Goal: Information Seeking & Learning: Find specific fact

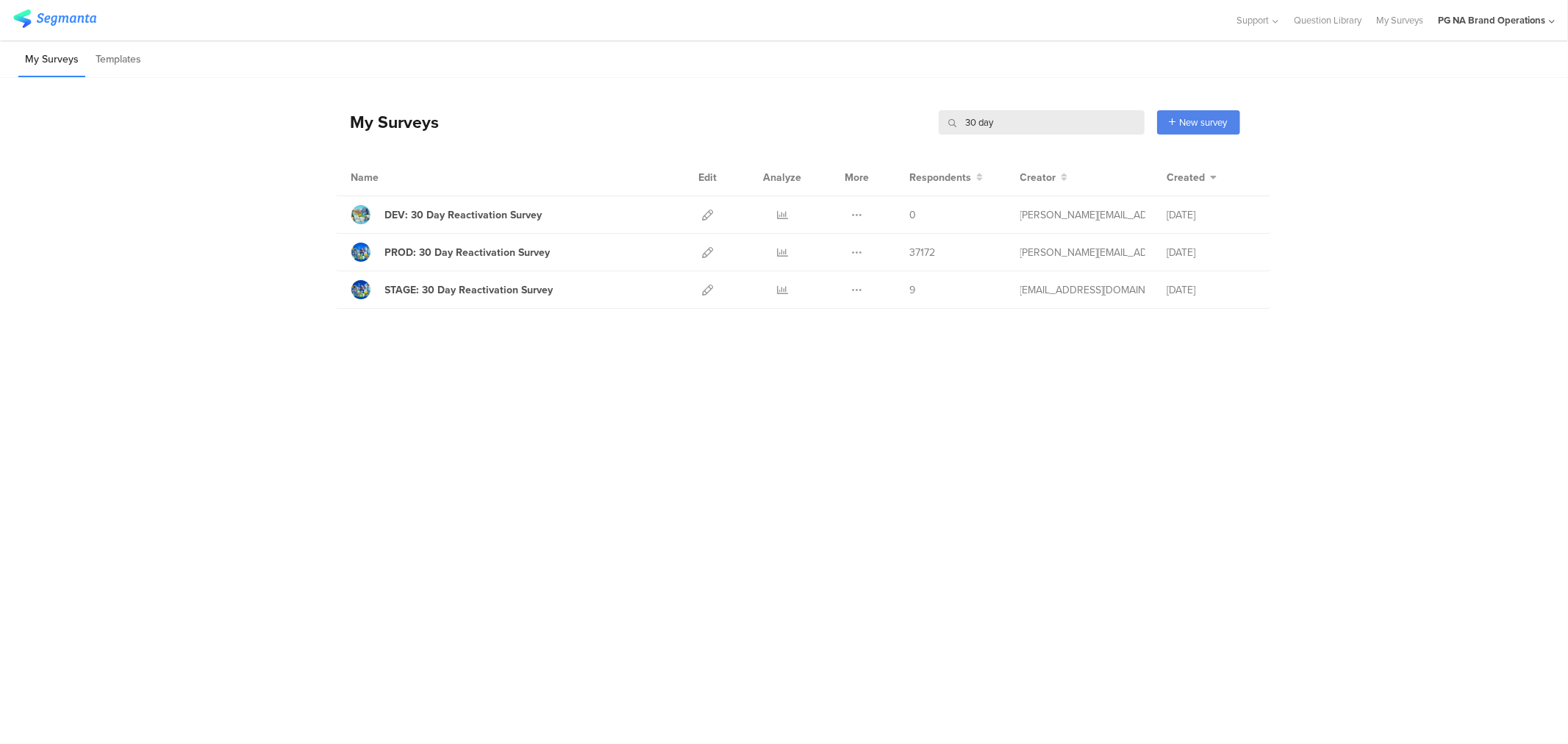
click at [986, 119] on input "30 day" at bounding box center [1042, 122] width 206 height 24
type input "p"
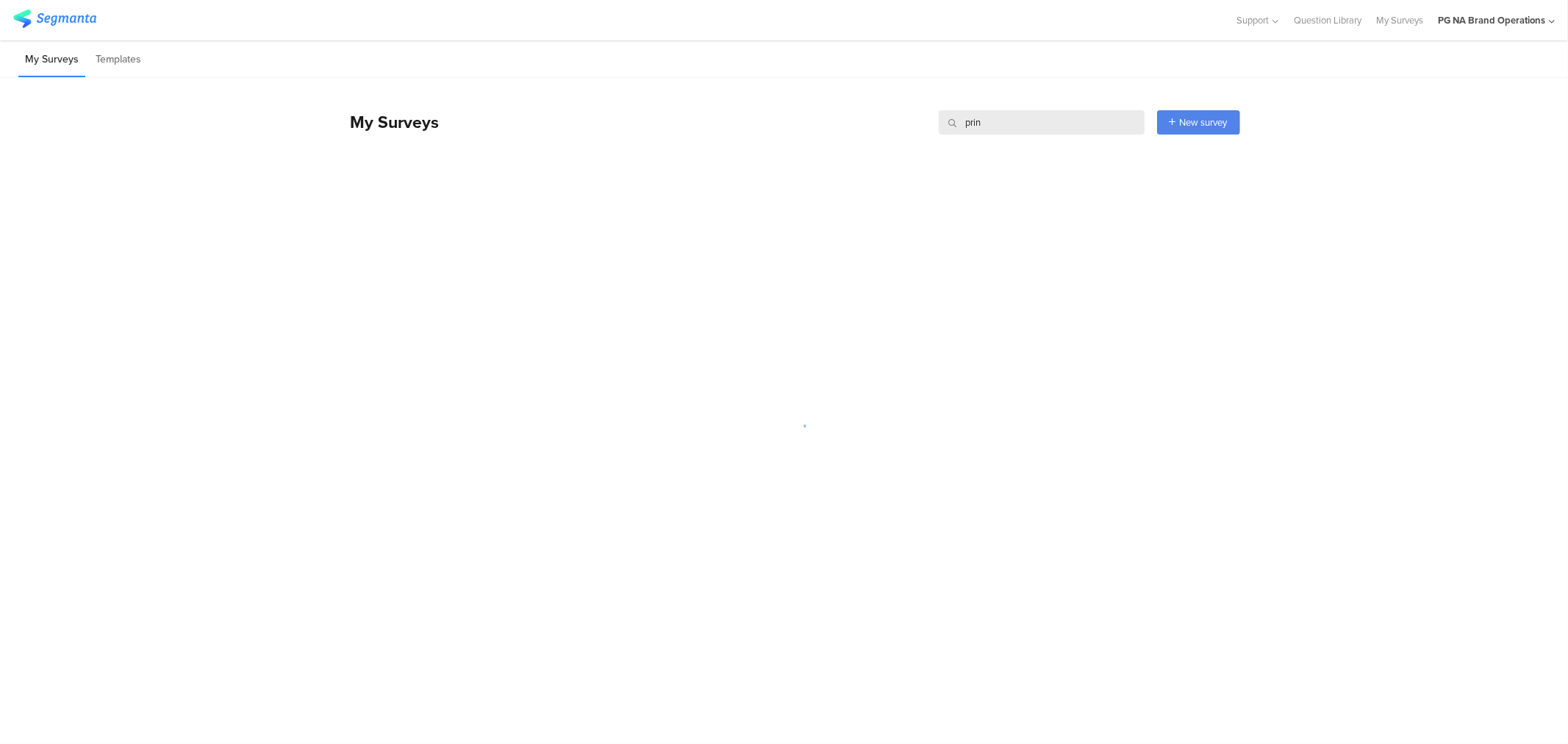
type input "print"
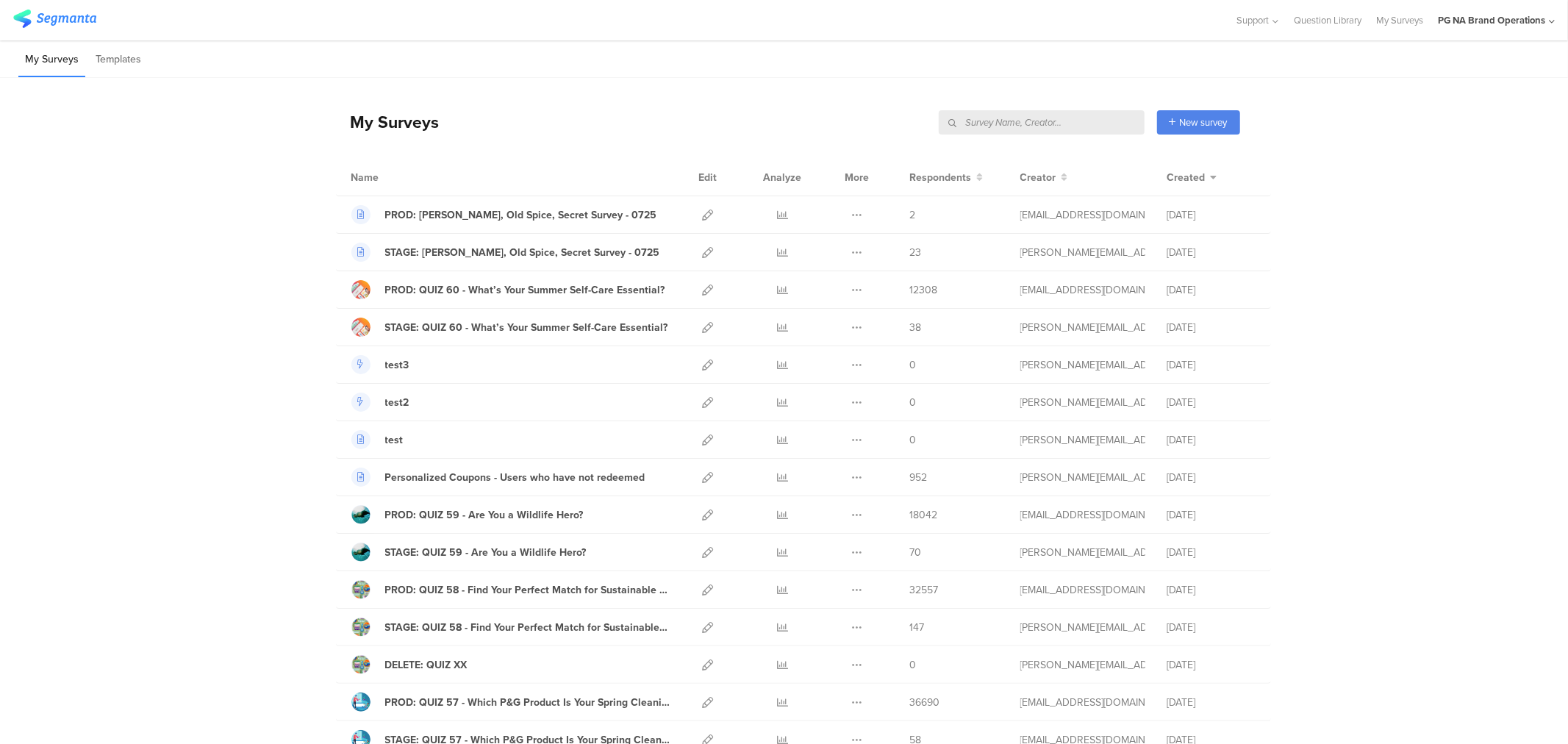
click at [1075, 128] on input "text" at bounding box center [1042, 122] width 206 height 24
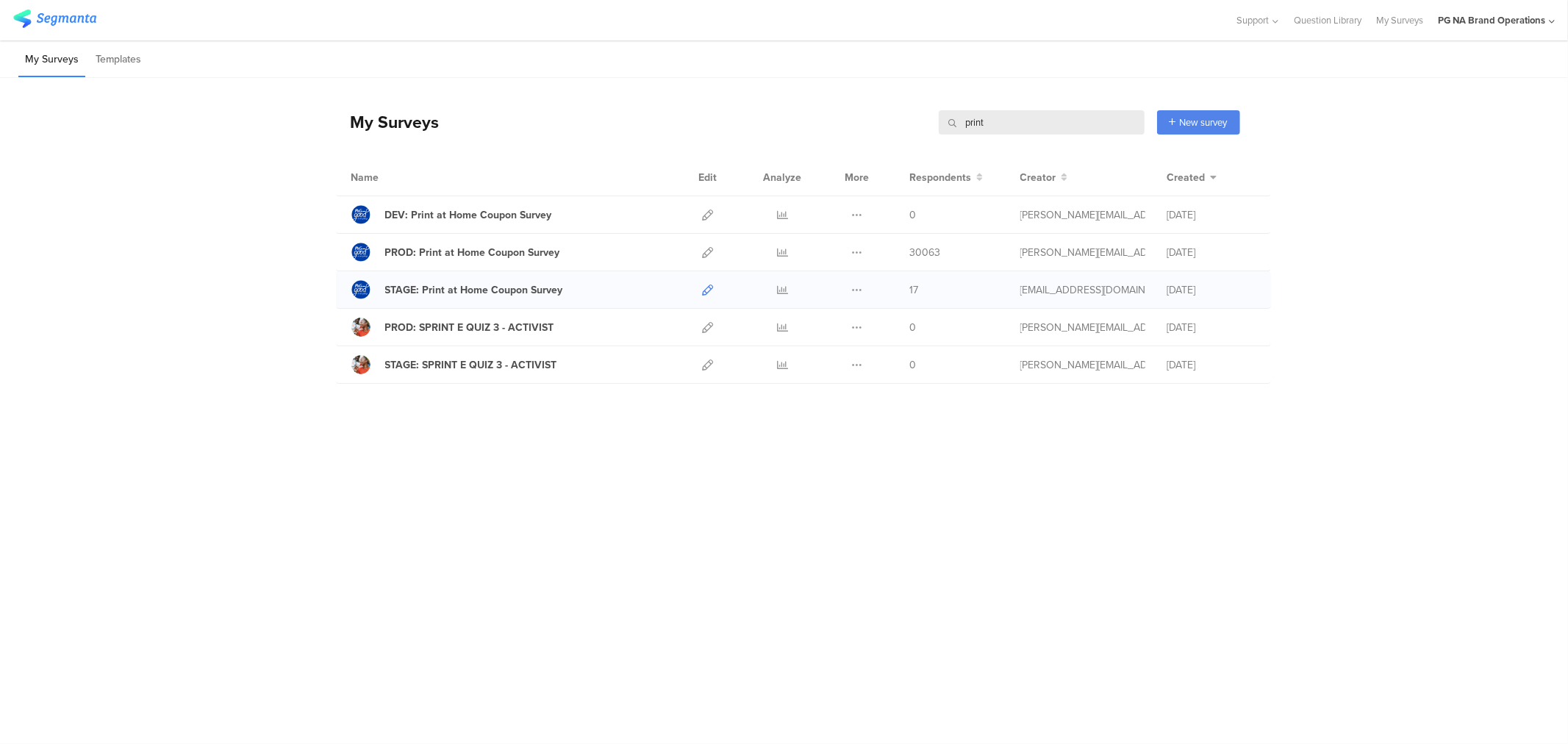
type input "print"
